Goal: Task Accomplishment & Management: Use online tool/utility

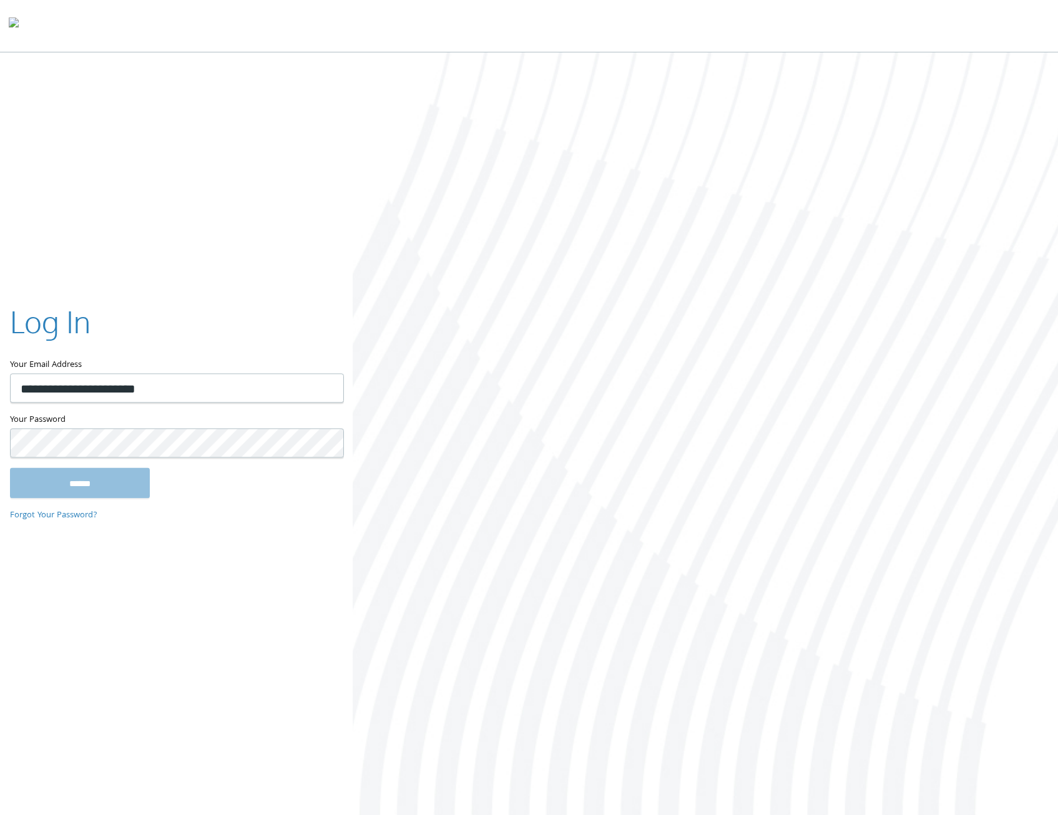
type input "**********"
click at [10, 468] on input "******" at bounding box center [80, 483] width 140 height 30
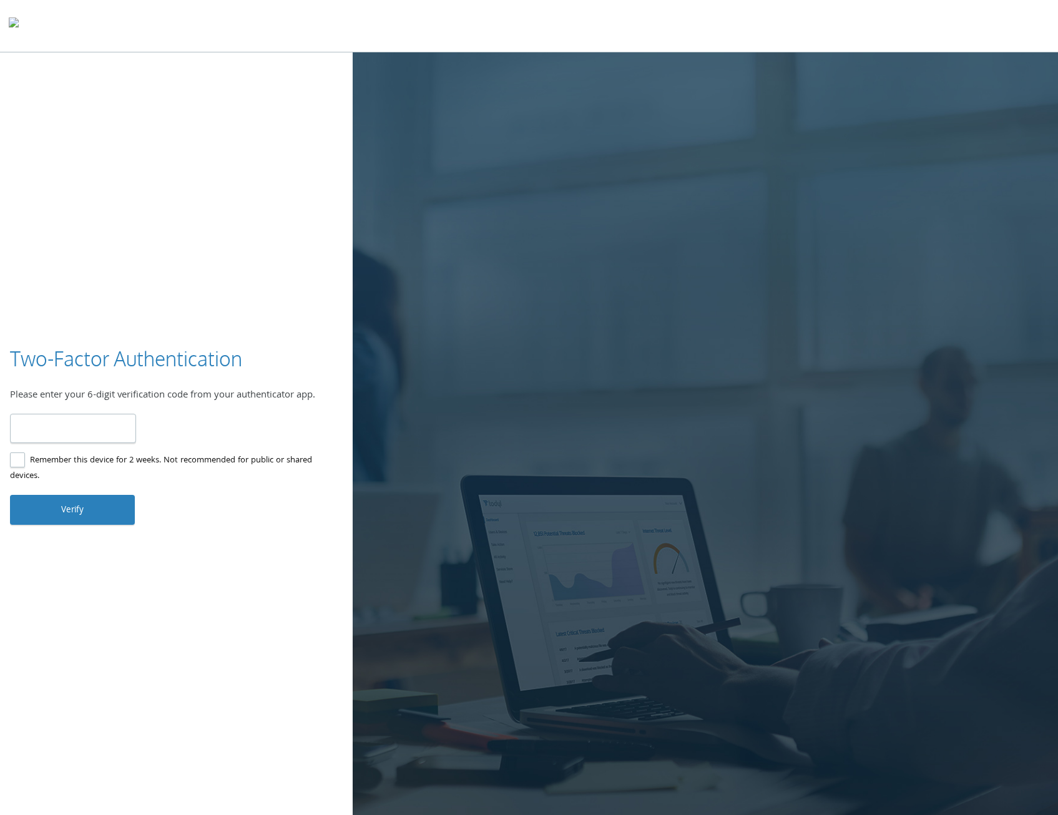
paste input "******"
type input "******"
